Goal: Find specific page/section: Find specific page/section

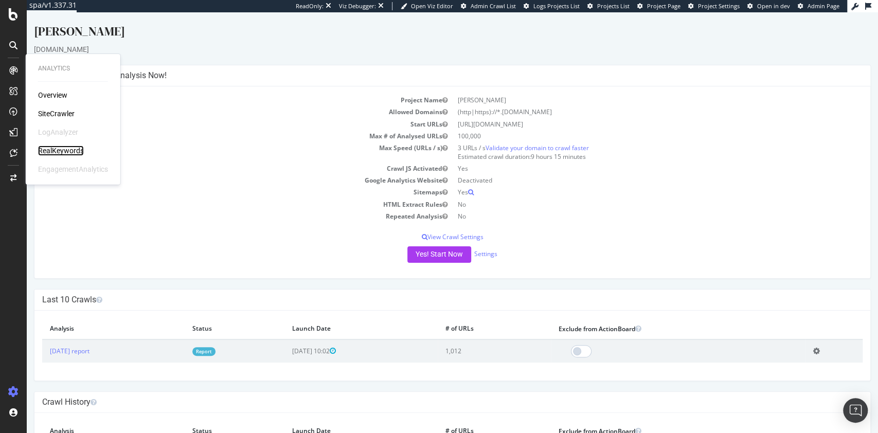
click at [68, 150] on div "RealKeywords" at bounding box center [61, 151] width 46 height 10
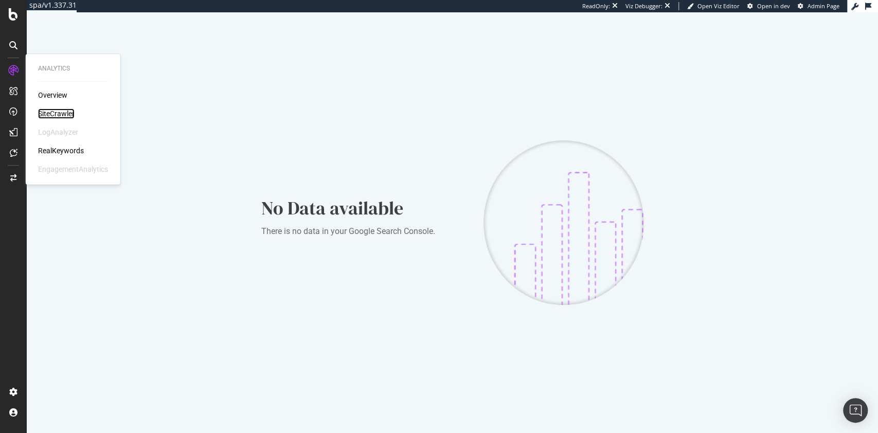
click at [56, 109] on div "SiteCrawler" at bounding box center [56, 114] width 37 height 10
